Goal: Information Seeking & Learning: Check status

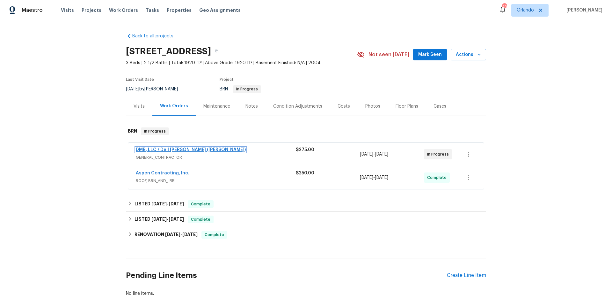
click at [154, 148] on link "DMB, LLC / Dell [PERSON_NAME] ([PERSON_NAME])" at bounding box center [191, 149] width 110 height 4
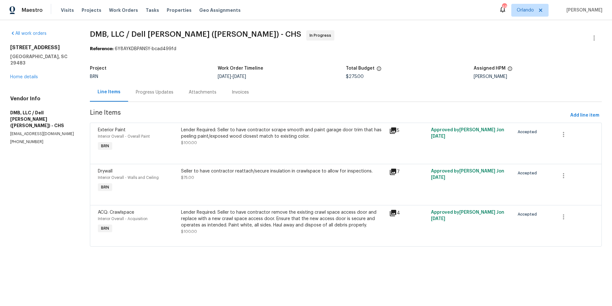
click at [158, 93] on div "Progress Updates" at bounding box center [155, 92] width 38 height 6
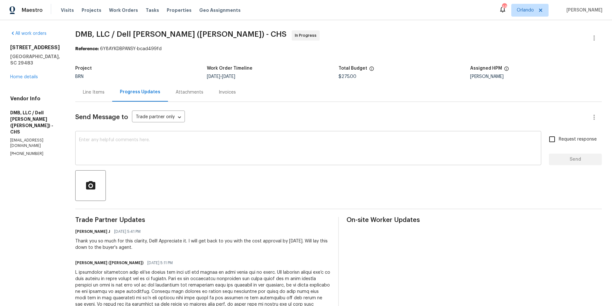
click at [154, 149] on textarea at bounding box center [308, 148] width 459 height 22
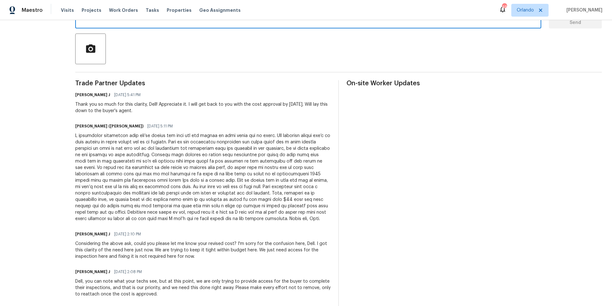
scroll to position [79, 0]
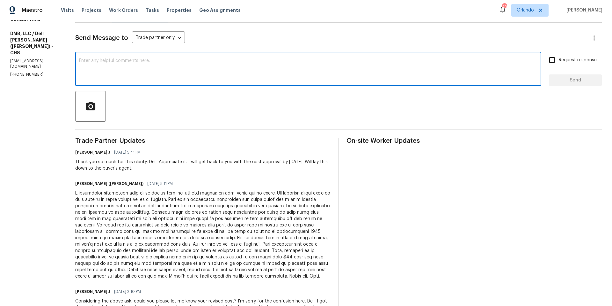
click at [221, 60] on textarea at bounding box center [308, 69] width 459 height 22
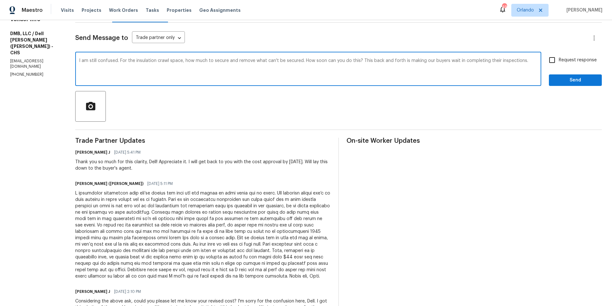
click at [149, 59] on textarea "I am still confused. For the insulation crawl space, how much to secure and rem…" at bounding box center [308, 69] width 459 height 22
click at [523, 62] on textarea "I am still confused. For the insulation in crawl space, how much to secure and …" at bounding box center [308, 69] width 459 height 22
type textarea "I am still confused. For the insulation in crawl space, how much to secure and …"
click at [548, 59] on input "Request response" at bounding box center [552, 59] width 13 height 13
checkbox input "true"
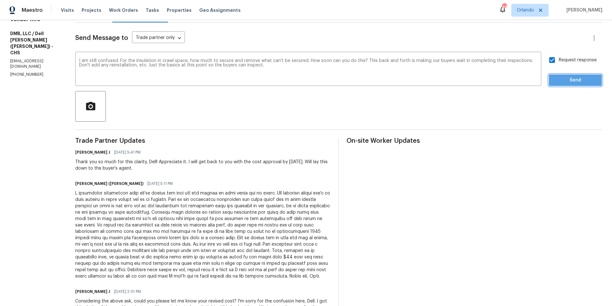
click at [568, 80] on span "Send" at bounding box center [575, 80] width 43 height 8
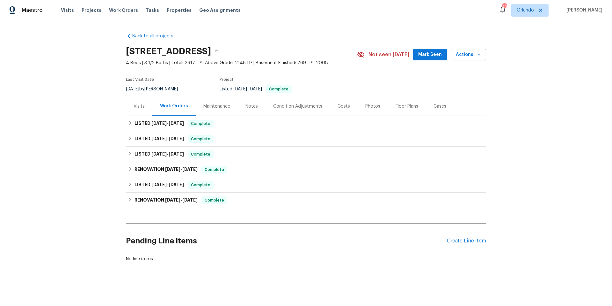
click at [138, 107] on div "Visits" at bounding box center [139, 106] width 11 height 6
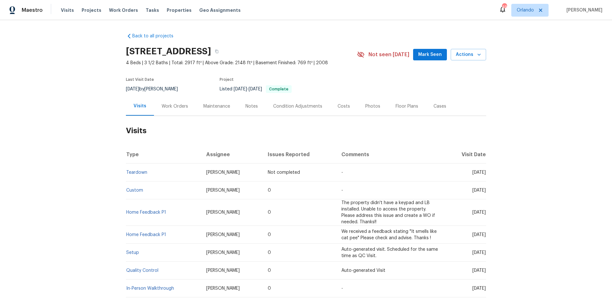
scroll to position [40, 0]
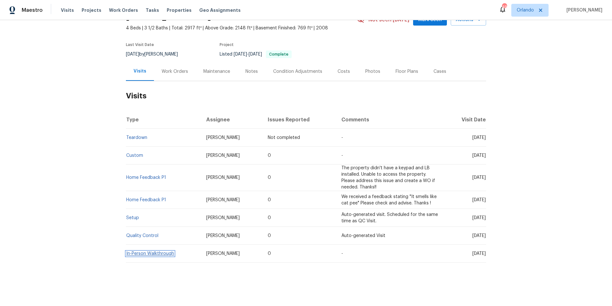
click at [152, 251] on link "In-Person Walkthrough" at bounding box center [150, 253] width 48 height 4
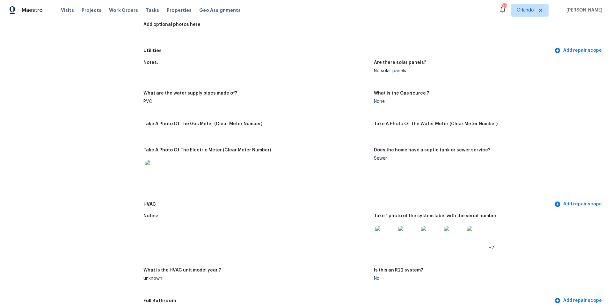
scroll to position [415, 0]
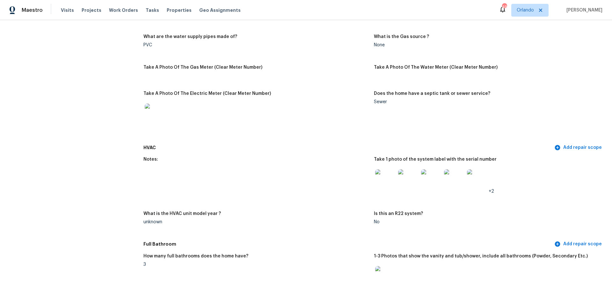
click at [378, 175] on img at bounding box center [385, 179] width 20 height 20
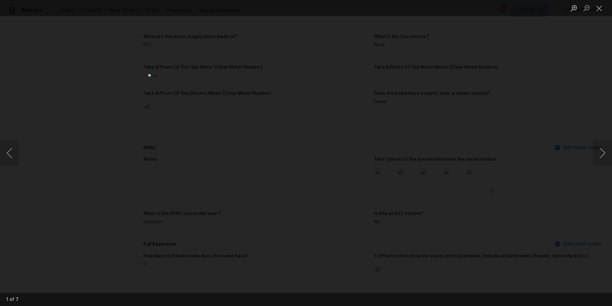
click at [434, 123] on div "Lightbox" at bounding box center [306, 153] width 612 height 306
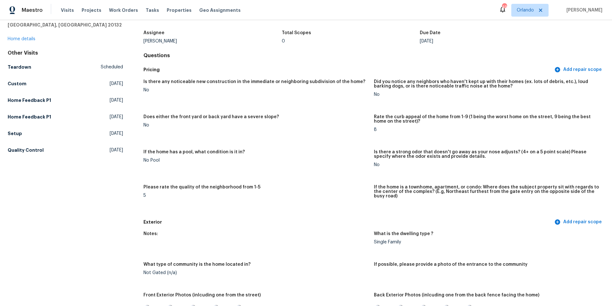
scroll to position [0, 0]
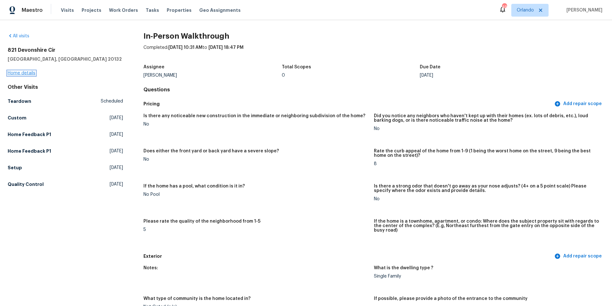
click at [24, 73] on link "Home details" at bounding box center [22, 73] width 28 height 4
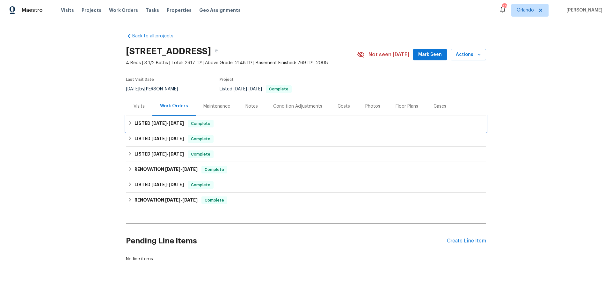
click at [231, 124] on div "LISTED 8/6/25 - 8/8/25 Complete" at bounding box center [306, 124] width 357 height 8
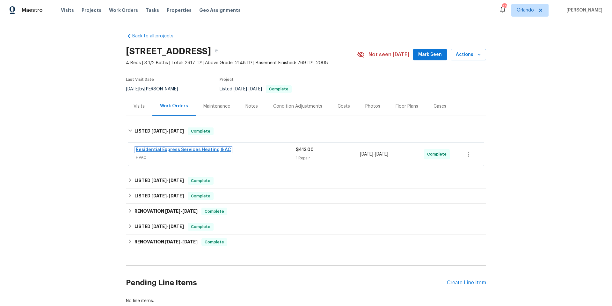
click at [200, 151] on link "Residential Express Services Heating & AC" at bounding box center [183, 149] width 95 height 4
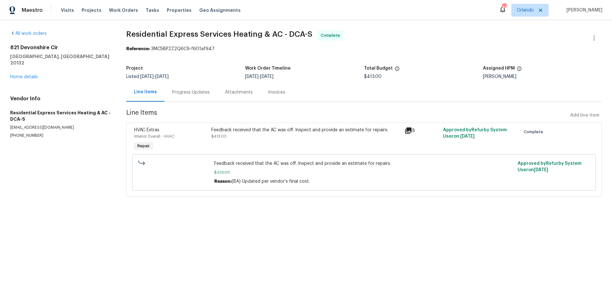
click at [197, 95] on div "Progress Updates" at bounding box center [191, 92] width 38 height 6
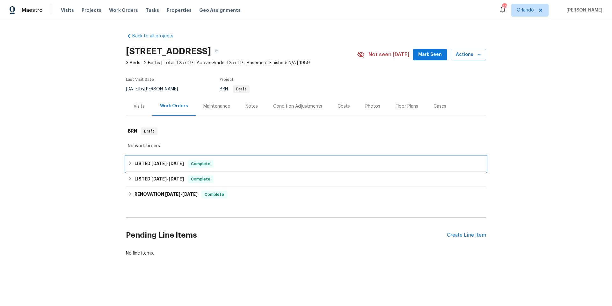
click at [241, 163] on div "LISTED 7/30/25 - 8/8/25 Complete" at bounding box center [306, 164] width 357 height 8
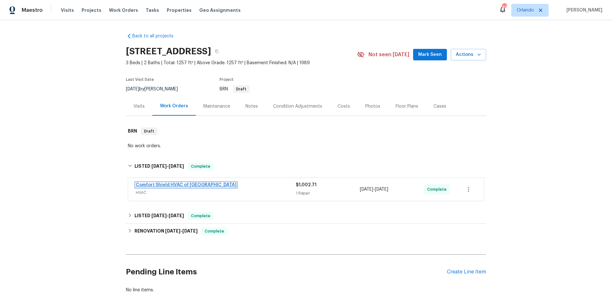
click at [184, 185] on link "Comfort Shield HVAC of NC" at bounding box center [186, 184] width 101 height 4
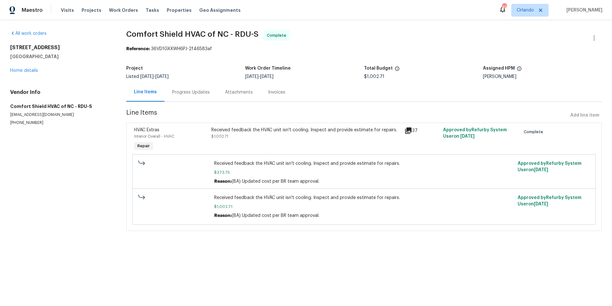
click at [182, 94] on div "Progress Updates" at bounding box center [191, 92] width 38 height 6
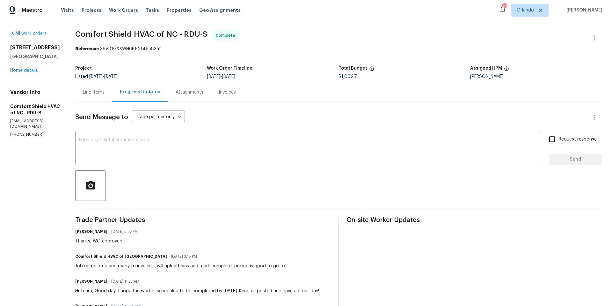
click at [105, 91] on div "Line Items" at bounding box center [94, 92] width 22 height 6
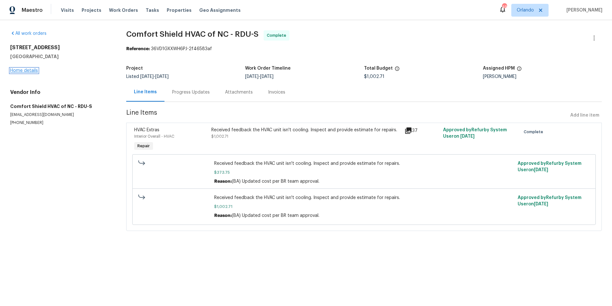
click at [29, 69] on link "Home details" at bounding box center [24, 70] width 28 height 4
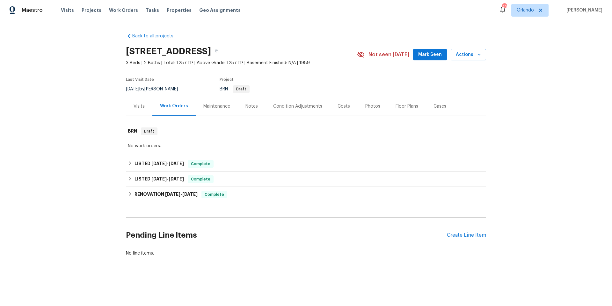
click at [137, 106] on div "Visits" at bounding box center [139, 106] width 11 height 6
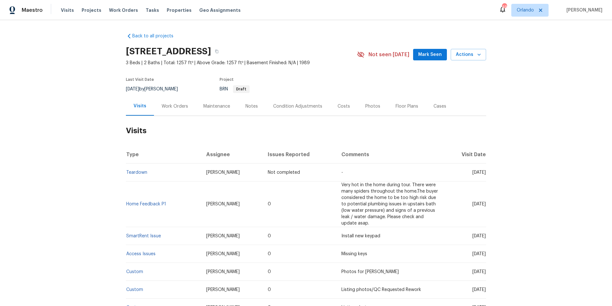
scroll to position [148, 0]
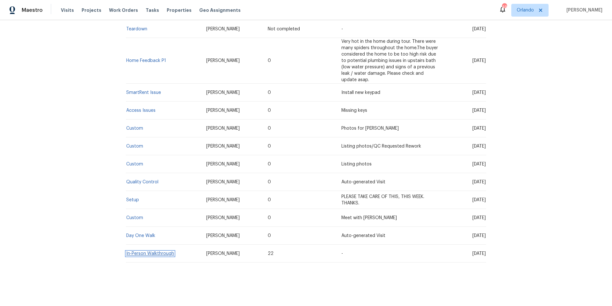
click at [158, 251] on link "In-Person Walkthrough" at bounding box center [150, 253] width 48 height 4
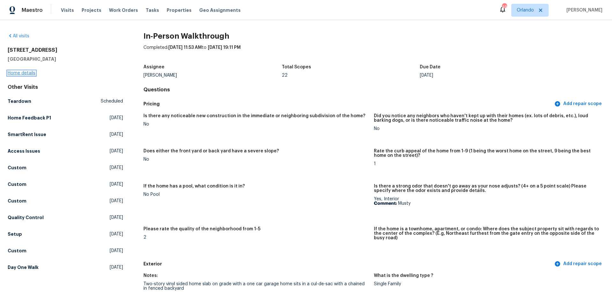
click at [24, 73] on link "Home details" at bounding box center [22, 73] width 28 height 4
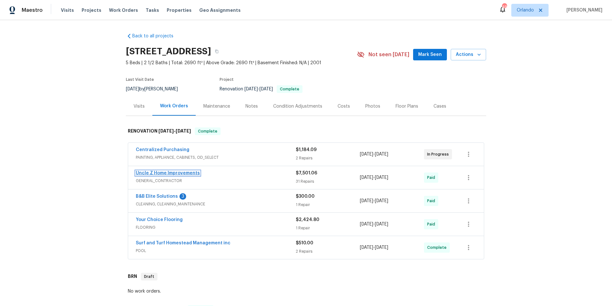
click at [146, 172] on link "Uncle Z Home Improvements" at bounding box center [168, 173] width 64 height 4
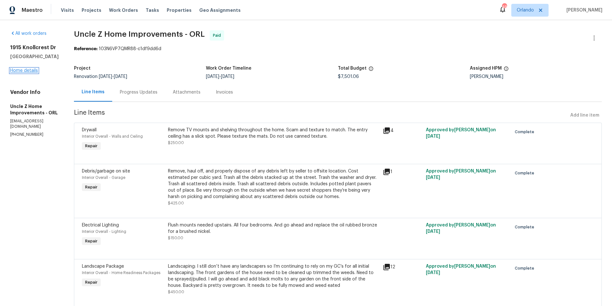
click at [35, 71] on link "Home details" at bounding box center [24, 70] width 28 height 4
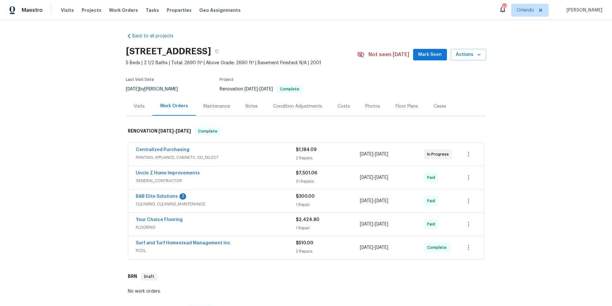
click at [226, 181] on span "GENERAL_CONTRACTOR" at bounding box center [216, 180] width 160 height 6
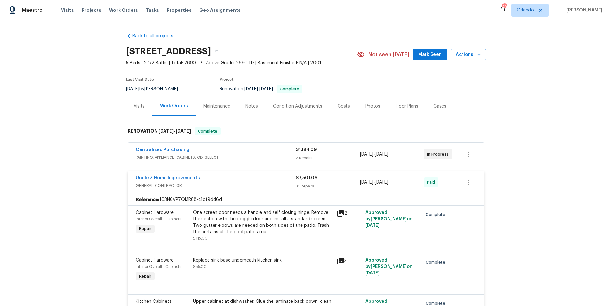
click at [215, 177] on div "Uncle Z Home Improvements" at bounding box center [216, 178] width 160 height 8
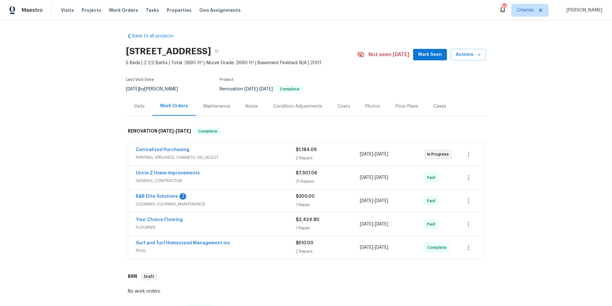
click at [235, 223] on div "Your Choice Flooring" at bounding box center [216, 220] width 160 height 8
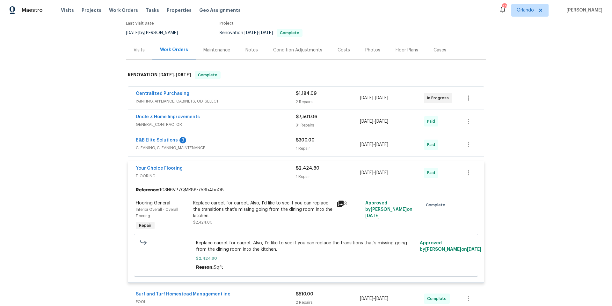
scroll to position [53, 0]
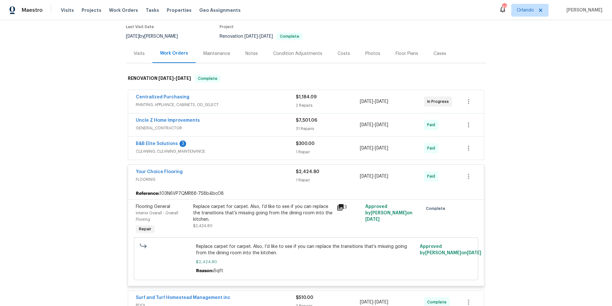
click at [224, 170] on div "Your Choice Flooring" at bounding box center [216, 172] width 160 height 8
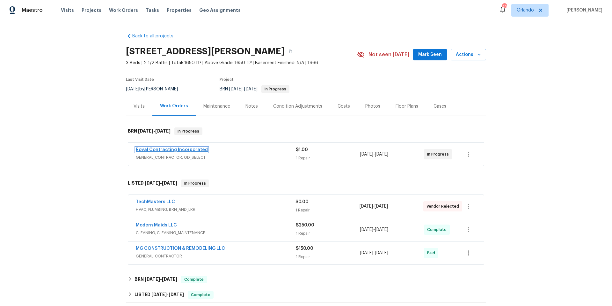
click at [196, 149] on link "Royal Contracting Incorporated" at bounding box center [172, 149] width 72 height 4
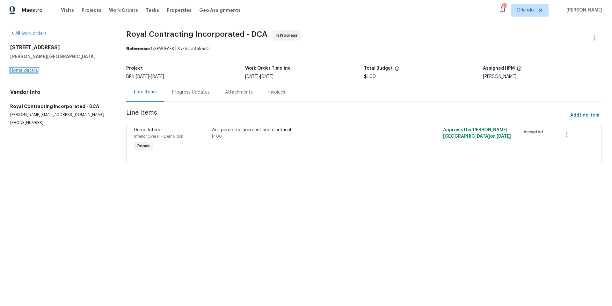
click at [25, 69] on link "Home details" at bounding box center [24, 70] width 28 height 4
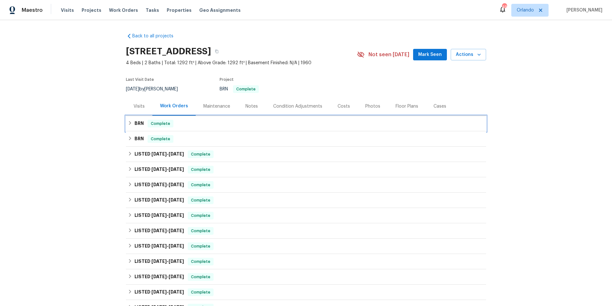
click at [234, 128] on div "BRN Complete" at bounding box center [306, 123] width 360 height 15
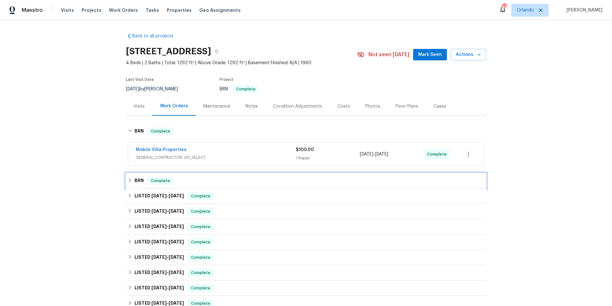
click at [244, 179] on div "BRN Complete" at bounding box center [306, 181] width 357 height 8
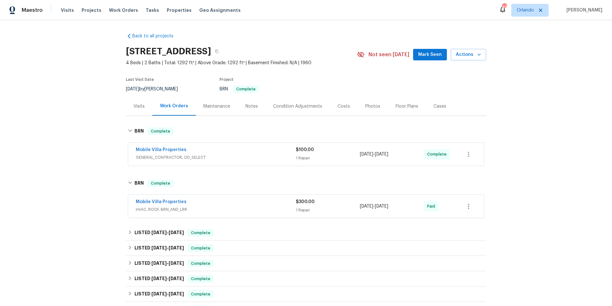
click at [236, 203] on div "Mobile Villa Properties" at bounding box center [216, 202] width 160 height 8
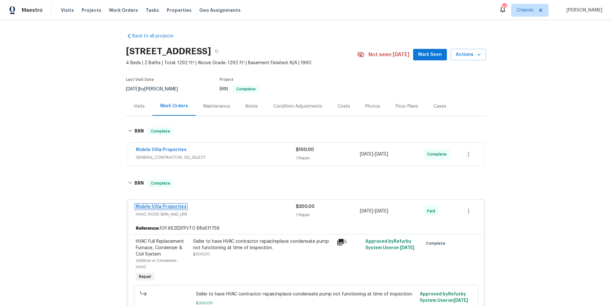
click at [159, 204] on link "Mobile Villa Properties" at bounding box center [161, 206] width 51 height 4
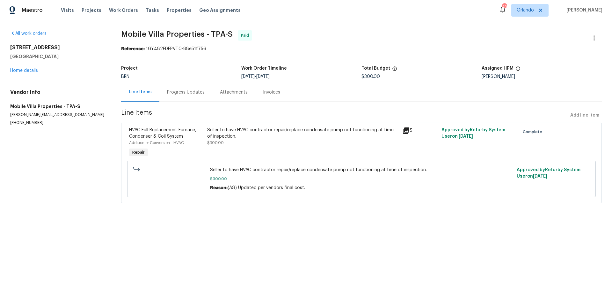
click at [192, 95] on div "Progress Updates" at bounding box center [186, 92] width 38 height 6
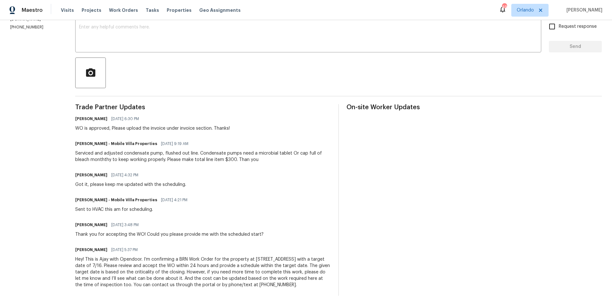
scroll to position [118, 0]
